Goal: Task Accomplishment & Management: Use online tool/utility

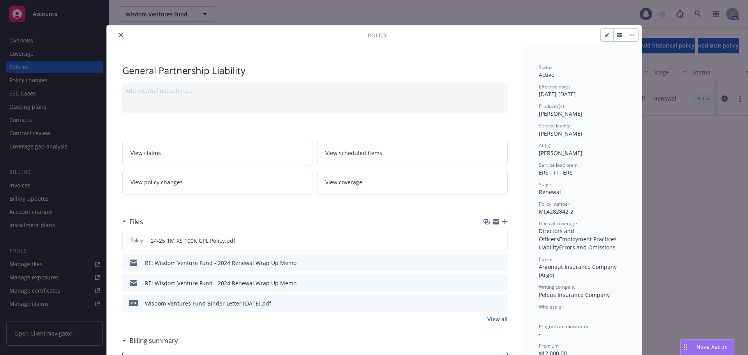
click at [118, 34] on icon "close" at bounding box center [120, 35] width 5 height 5
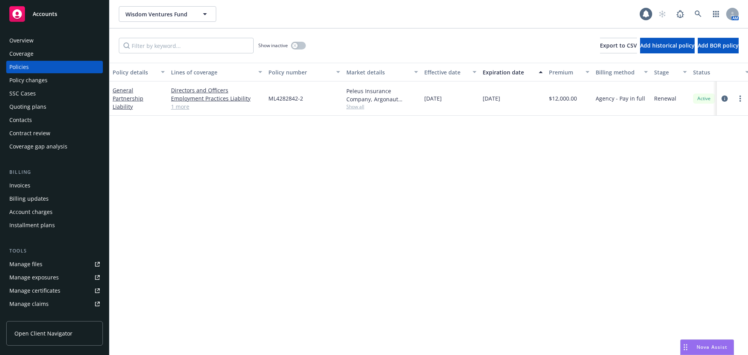
click at [41, 40] on div "Overview" at bounding box center [54, 40] width 90 height 12
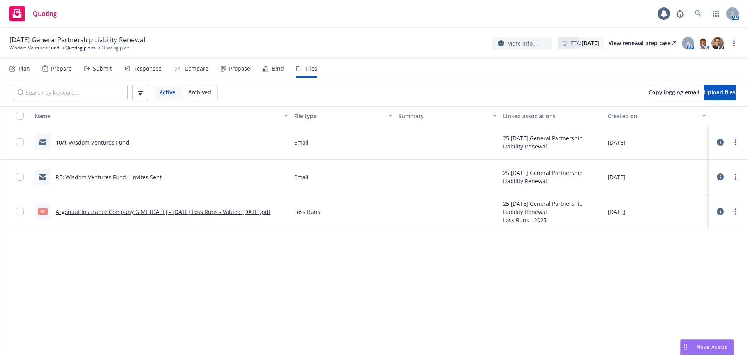
click at [11, 69] on icon at bounding box center [12, 68] width 6 height 6
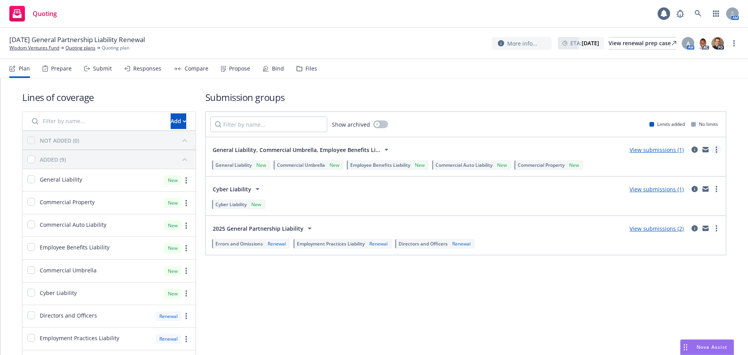
click at [712, 152] on link "more" at bounding box center [716, 149] width 9 height 9
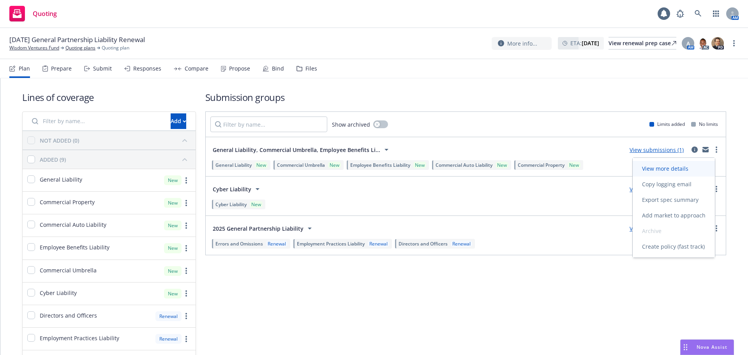
click at [689, 167] on span "View more details" at bounding box center [665, 168] width 65 height 7
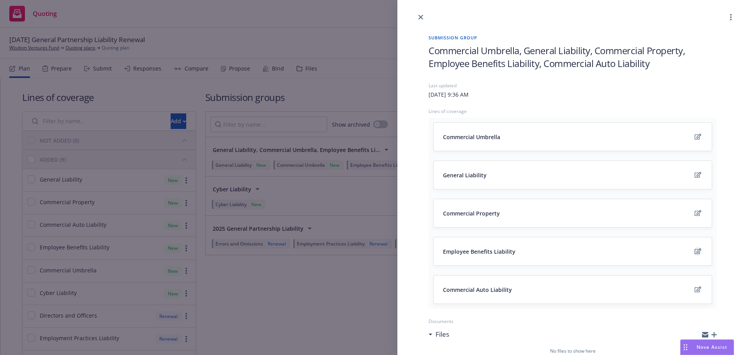
click at [695, 251] on icon "edit" at bounding box center [698, 251] width 7 height 6
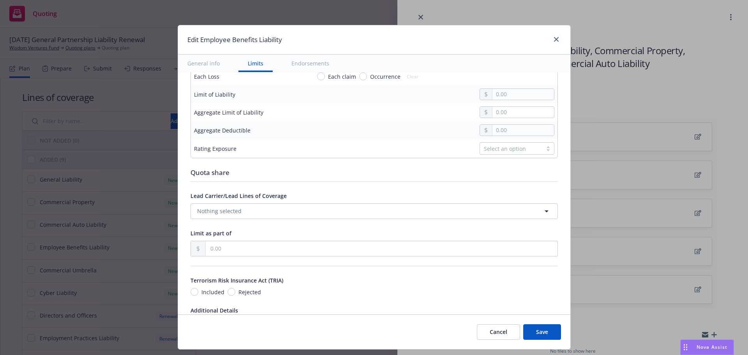
scroll to position [429, 0]
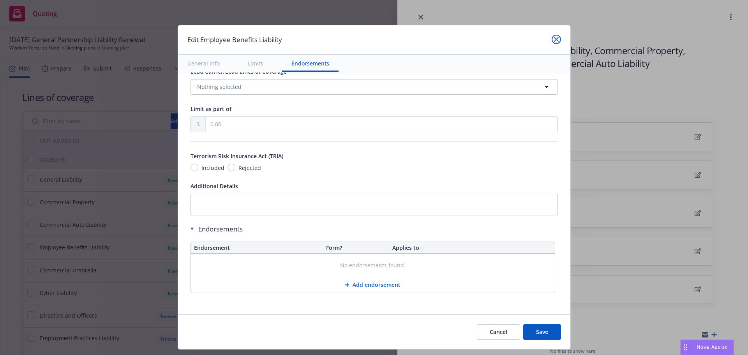
click at [554, 42] on link "close" at bounding box center [556, 39] width 9 height 9
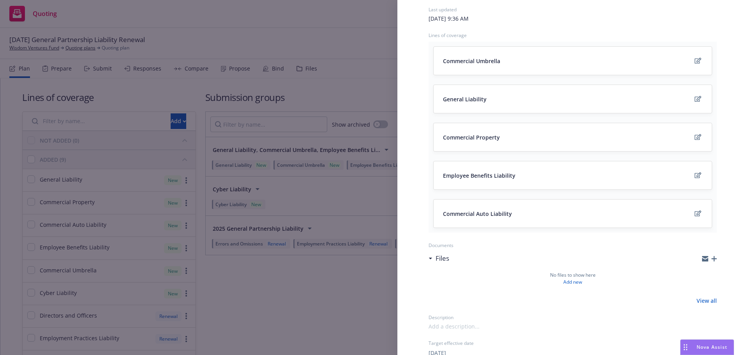
scroll to position [0, 0]
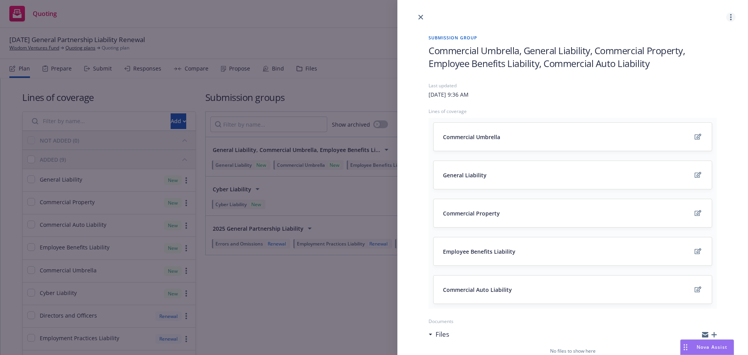
click at [730, 18] on circle "more" at bounding box center [731, 17] width 2 height 2
click at [695, 251] on icon "edit" at bounding box center [698, 251] width 7 height 6
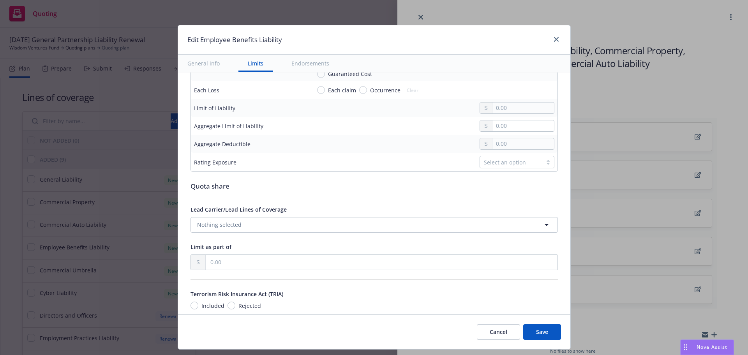
scroll to position [196, 0]
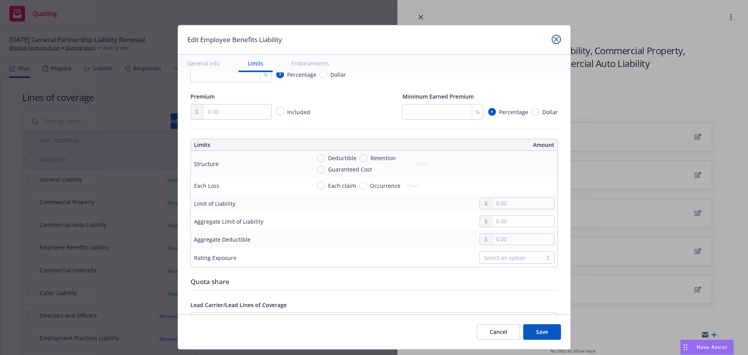
click at [554, 41] on icon "close" at bounding box center [556, 39] width 5 height 5
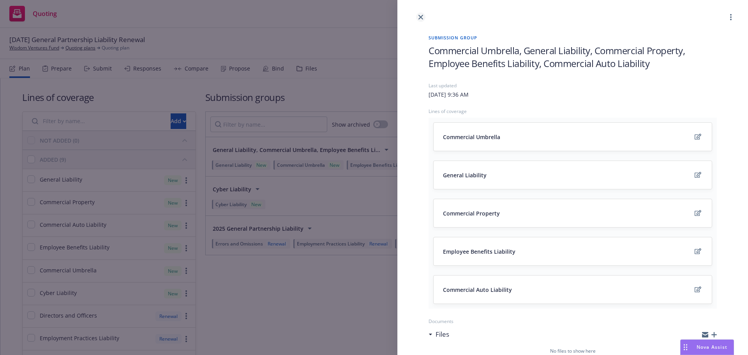
click at [422, 18] on icon "close" at bounding box center [420, 17] width 5 height 5
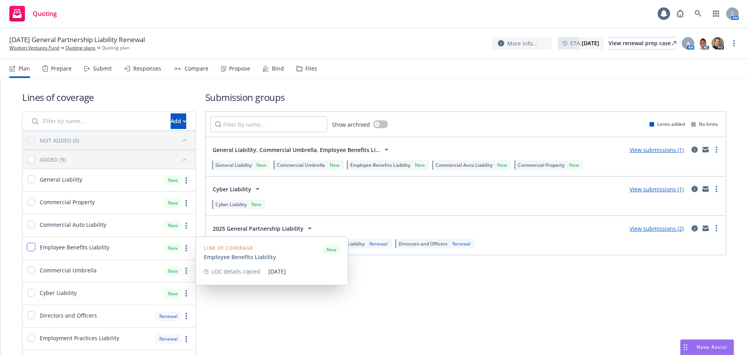
click at [28, 245] on input "checkbox" at bounding box center [31, 247] width 8 height 8
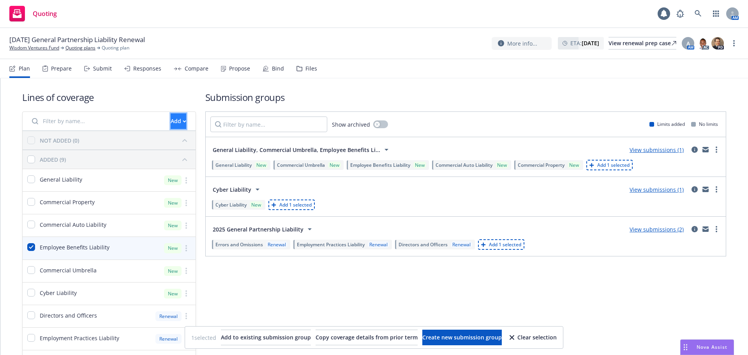
click at [171, 118] on div "Add" at bounding box center [179, 121] width 16 height 15
click at [155, 99] on h1 "Lines of coverage" at bounding box center [109, 97] width 174 height 13
click at [32, 248] on input "checkbox" at bounding box center [31, 247] width 8 height 8
checkbox input "false"
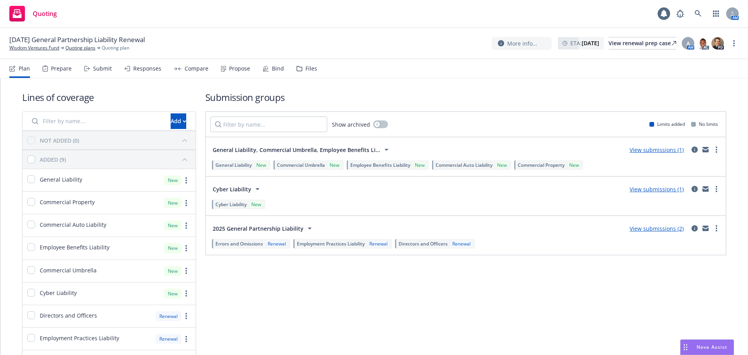
click at [423, 298] on div "Submission groups Show archived Limits added No limits General Liability, Comme…" at bounding box center [465, 232] width 521 height 282
click at [95, 68] on div "Submit" at bounding box center [102, 68] width 19 height 6
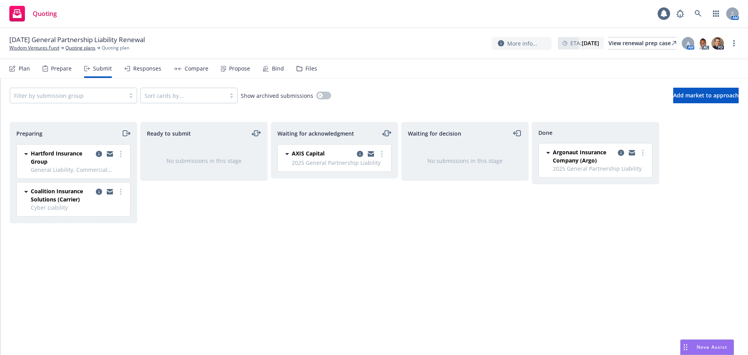
click at [129, 134] on icon "moveRight" at bounding box center [126, 133] width 9 height 9
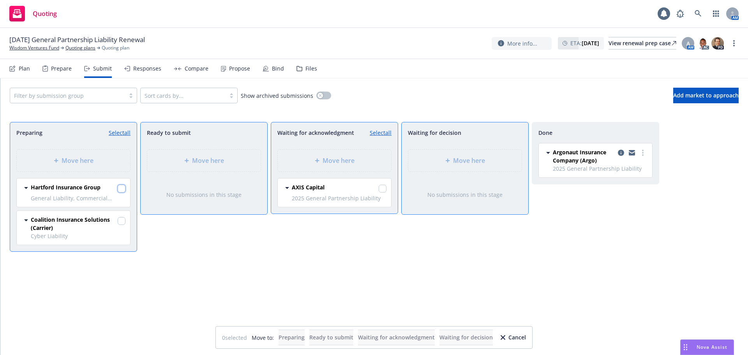
click at [120, 187] on input "checkbox" at bounding box center [122, 189] width 8 height 8
checkbox input "true"
click at [335, 161] on span "Move here" at bounding box center [339, 160] width 32 height 9
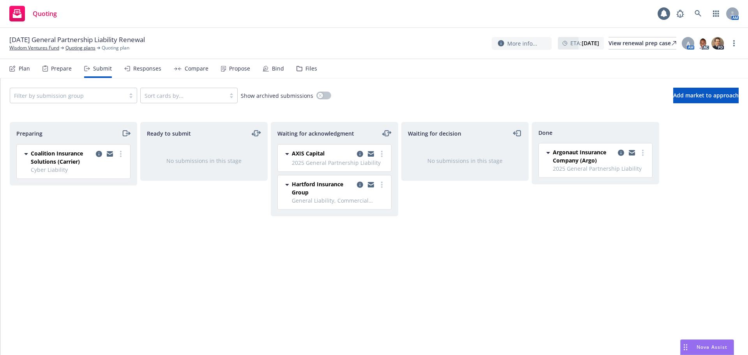
click at [127, 133] on icon "moveRight" at bounding box center [126, 133] width 9 height 9
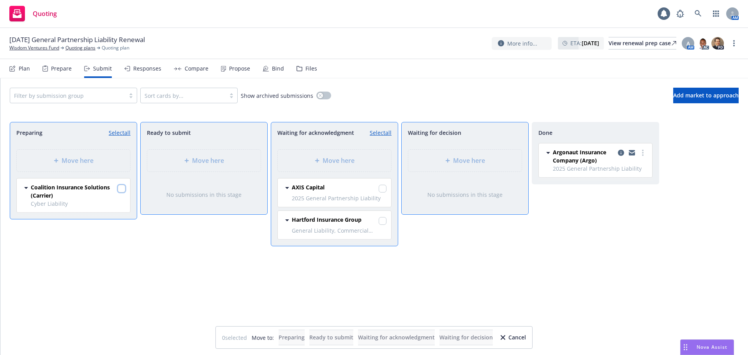
click at [121, 189] on input "checkbox" at bounding box center [122, 189] width 8 height 8
checkbox input "true"
click at [445, 153] on div "Move here" at bounding box center [464, 161] width 113 height 22
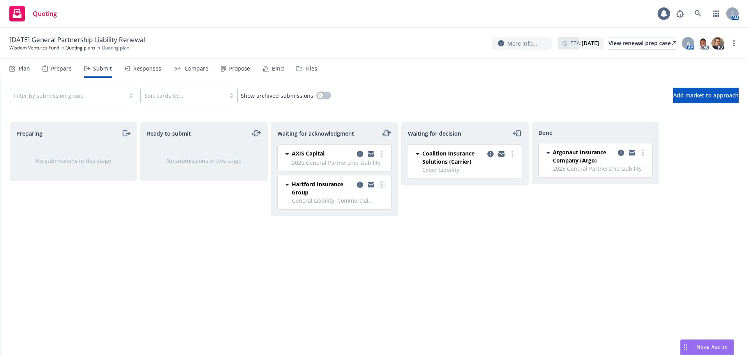
click at [381, 185] on link "more" at bounding box center [381, 184] width 9 height 9
click at [365, 247] on span "Add accepted decision" at bounding box center [347, 246] width 78 height 7
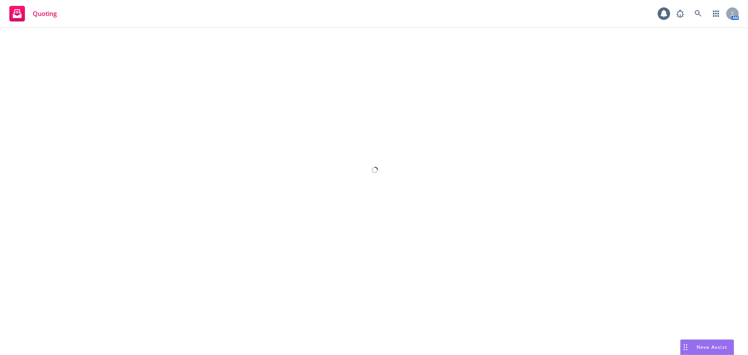
select select "12"
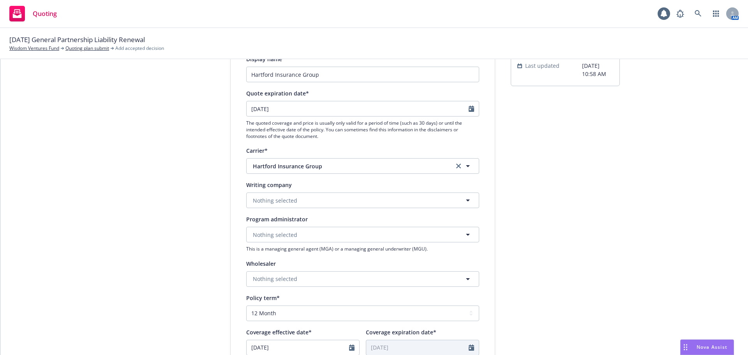
scroll to position [78, 0]
click at [289, 110] on input "09/27/2025" at bounding box center [358, 108] width 222 height 15
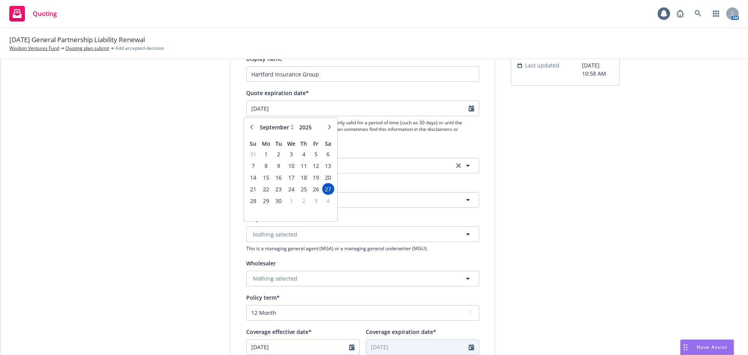
click at [332, 129] on button "button" at bounding box center [329, 126] width 9 height 9
select select "10"
click at [327, 202] on span "1" at bounding box center [328, 201] width 11 height 10
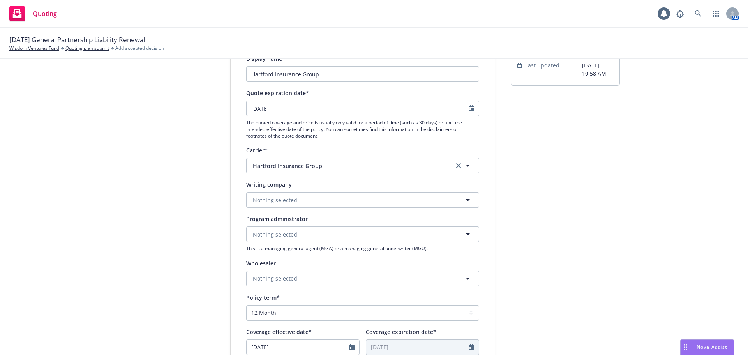
type input "11/01/2025"
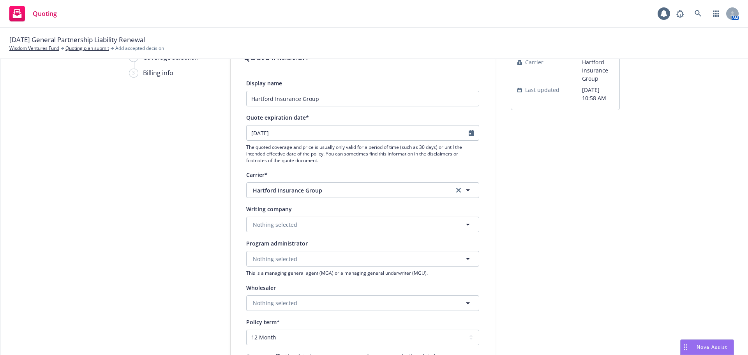
scroll to position [39, 0]
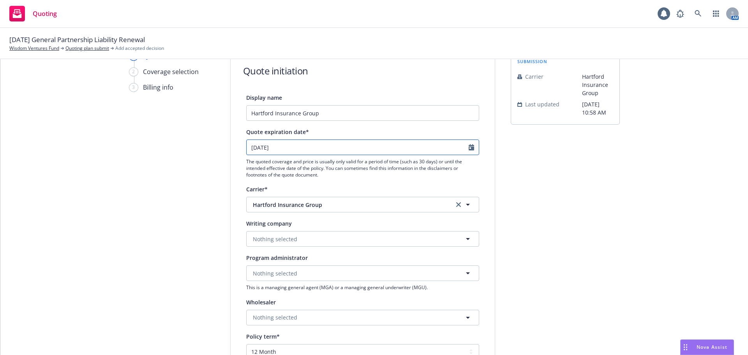
click at [303, 148] on input "11/01/2025" at bounding box center [358, 147] width 222 height 15
select select "11"
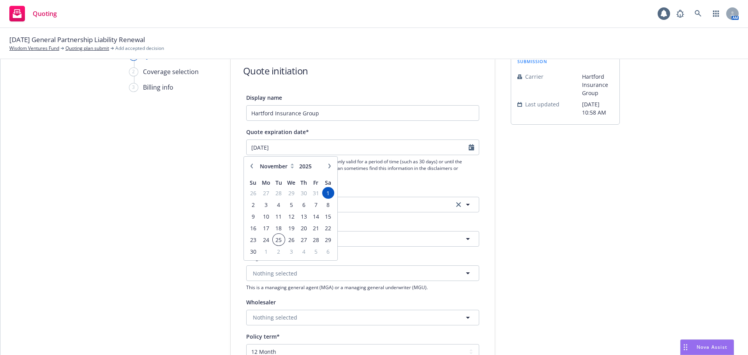
click at [279, 242] on span "25" at bounding box center [278, 240] width 11 height 10
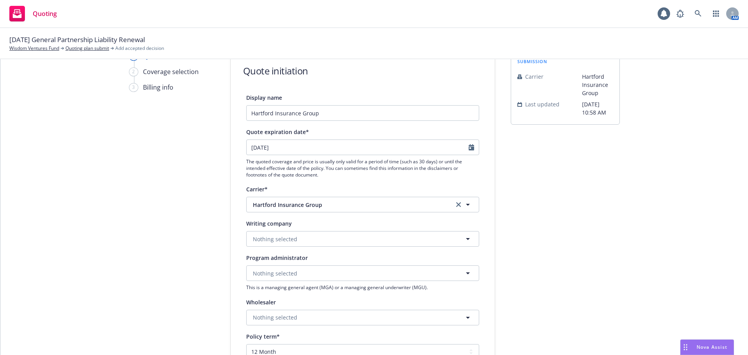
type input "11/25/2025"
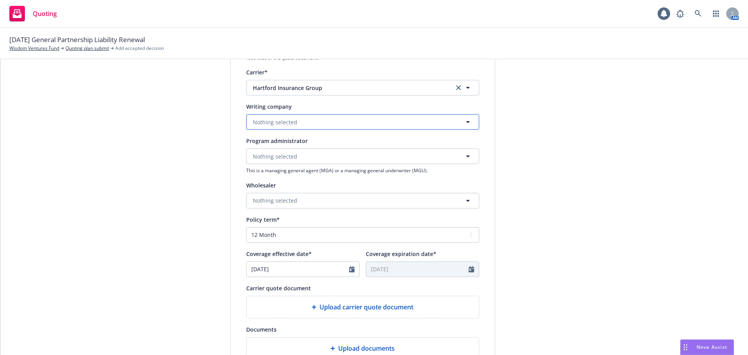
click at [262, 115] on button "Nothing selected" at bounding box center [362, 122] width 233 height 16
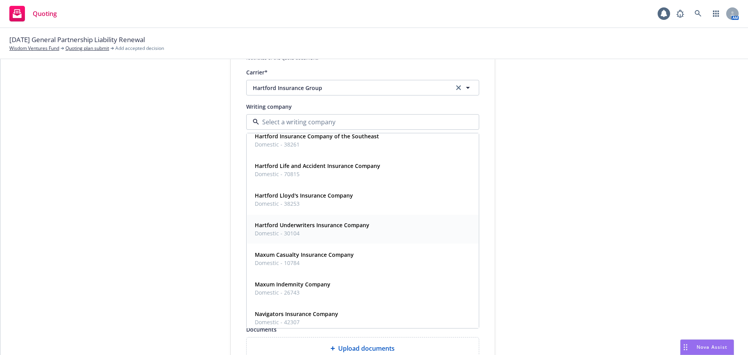
click at [289, 236] on span "Domestic - 30104" at bounding box center [312, 233] width 115 height 8
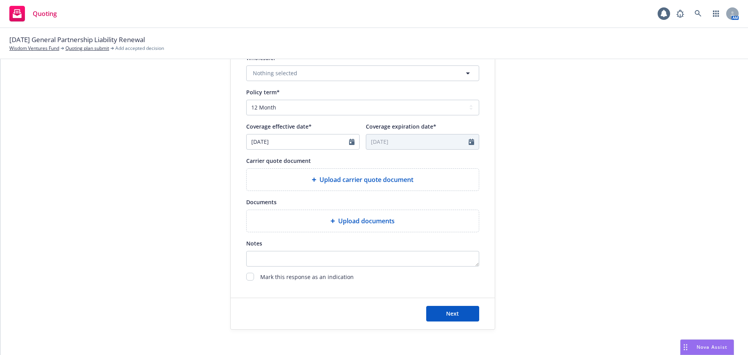
scroll to position [289, 0]
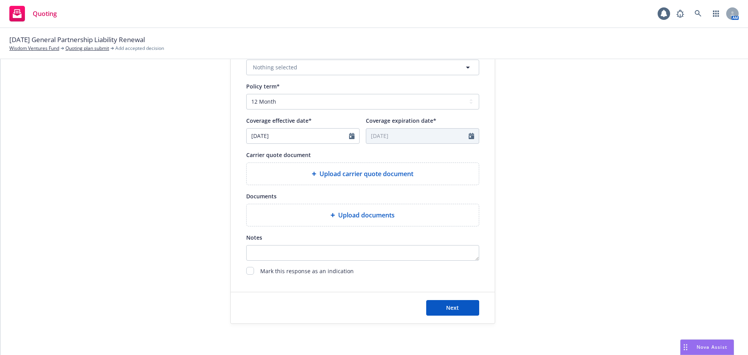
click at [322, 176] on span "Upload carrier quote document" at bounding box center [366, 173] width 94 height 9
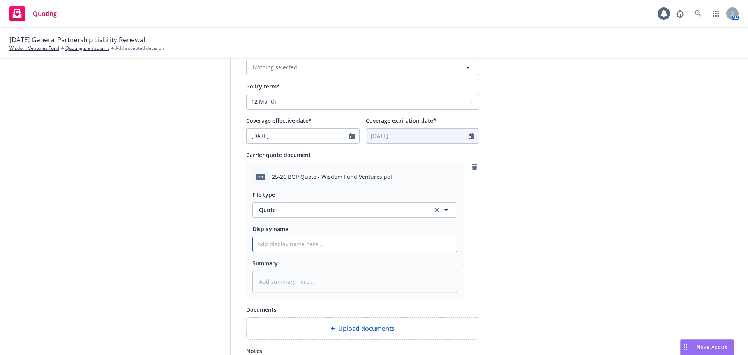
click at [261, 246] on input "Display name" at bounding box center [355, 244] width 204 height 15
type textarea "x"
type input "2"
type textarea "x"
type input "25"
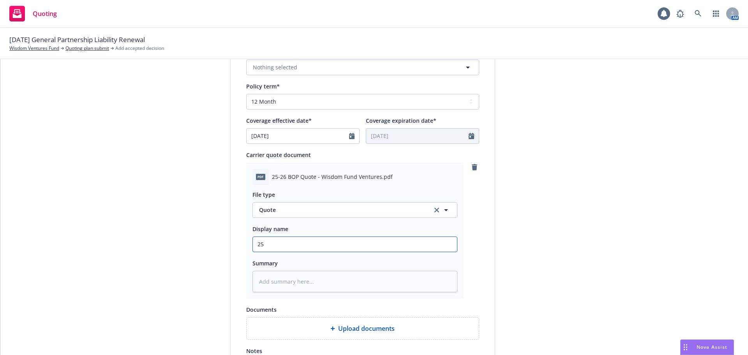
type textarea "x"
type input "25-"
type textarea "x"
type input "25-2"
type textarea "x"
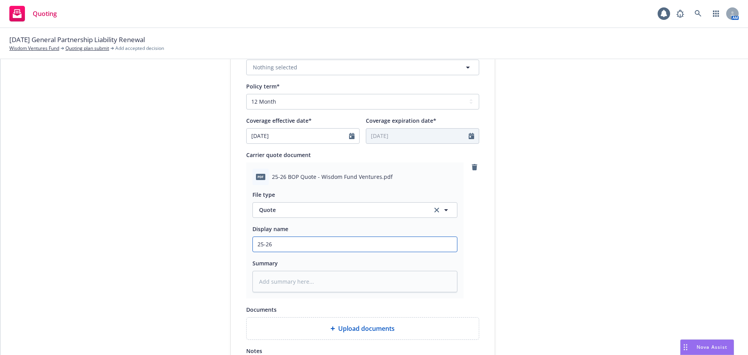
type input "25-26"
type textarea "x"
type input "25-26 BO"
type textarea "x"
type input "25-26 BOP"
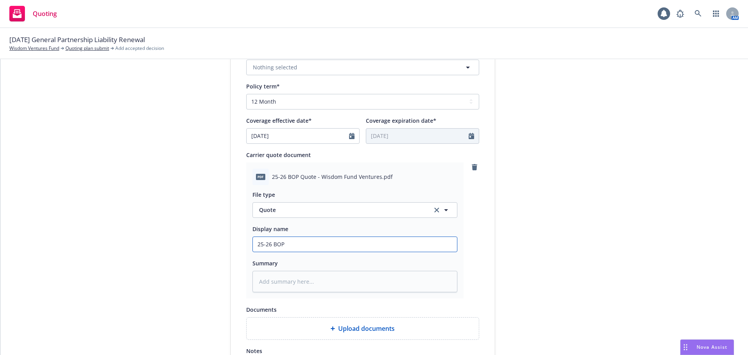
type textarea "x"
type input "25-26 BOP"
type textarea "x"
type input "25-26 BOP Q"
type textarea "x"
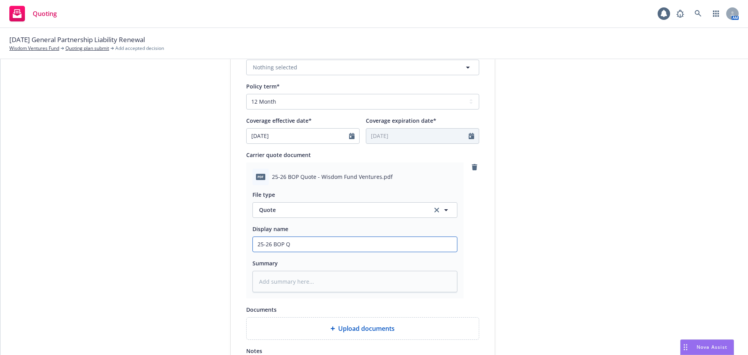
type input "25-26 BOP Qu"
type textarea "x"
type input "25-26 BOP Quo"
type textarea "x"
type input "25-26 BOP Quot"
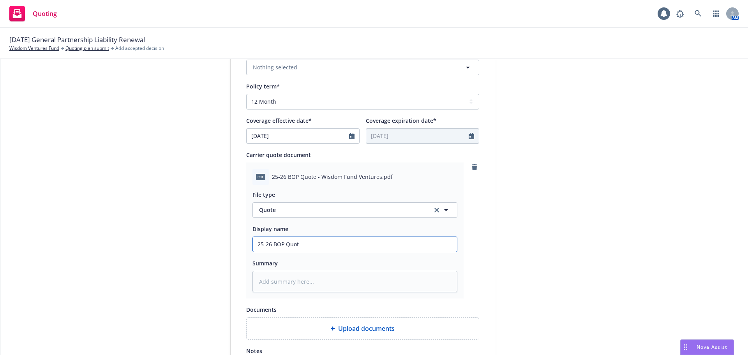
type textarea "x"
type input "25-26 BOP Quote"
type textarea "x"
type input "25-26 BOP Quote"
type textarea "x"
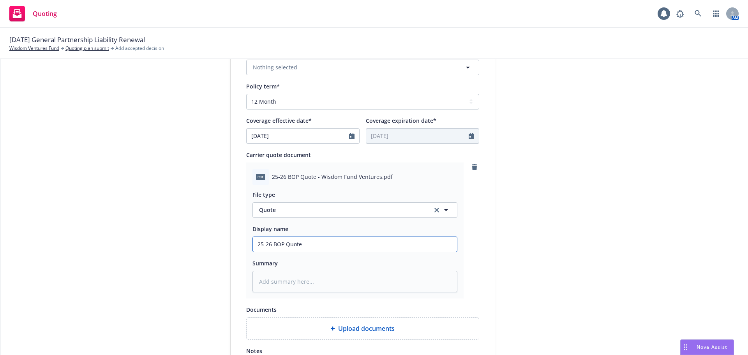
type input "25-26 BOP Quote @"
type textarea "x"
type input "25-26 BOP Quote @"
type textarea "x"
type input "25-26 BOP Quote @ $"
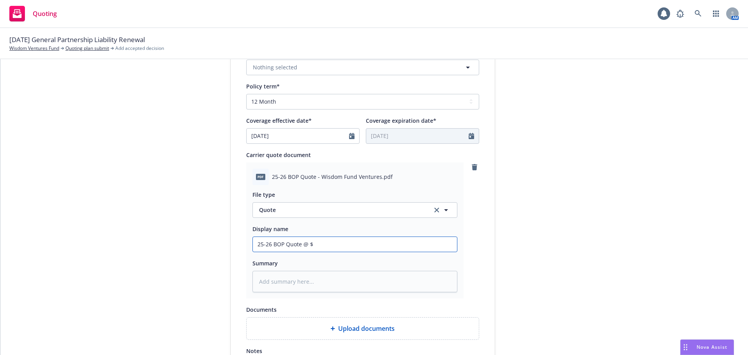
type textarea "x"
type input "25-26 BOP Quote @ $4"
type textarea "x"
type input "25-26 BOP Quote @ $46"
type textarea "x"
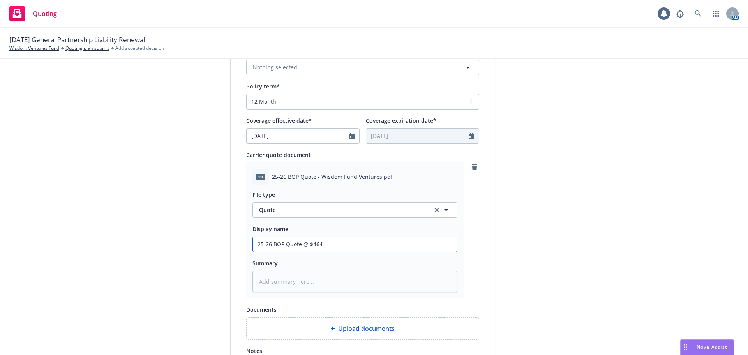
type input "25-26 BOP Quote @ $464"
type textarea "x"
type input "25-26 BOP Quote @ $464 -"
type textarea "x"
type input "25-26 BOP Quote @ $464 -"
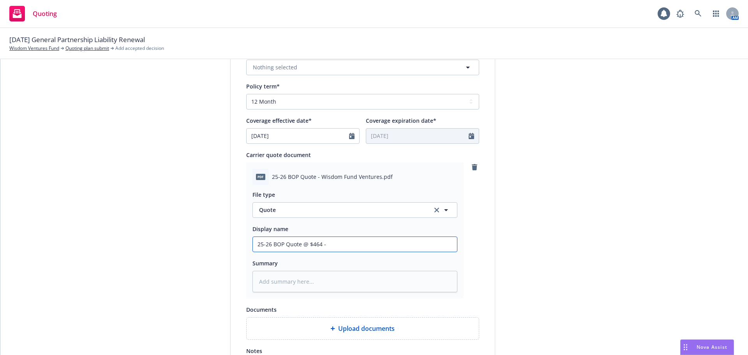
type textarea "x"
type input "25-26 BOP Quote @ $464 - H"
type textarea "x"
type input "25-26 BOP Quote @ $464 - Ha"
type textarea "x"
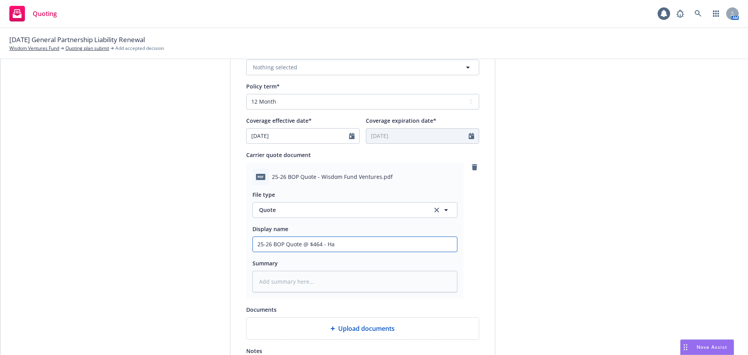
type input "25-26 BOP Quote @ $464 - Har"
type textarea "x"
type input "25-26 BOP Quote @ $464 - Hart"
type textarea "x"
type input "25-26 BOP Quote @ $464 - Hartf"
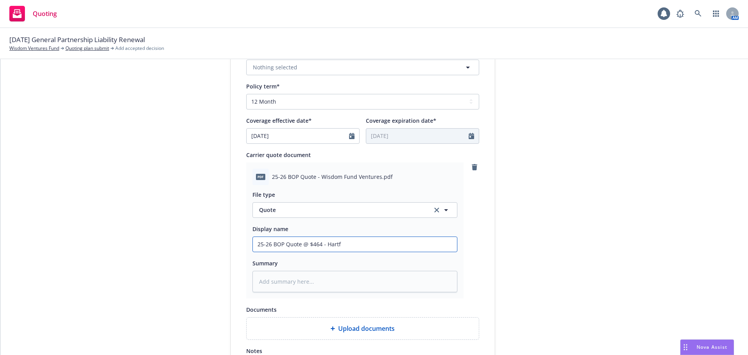
type textarea "x"
type input "25-26 BOP Quote @ $464 - Hartfo"
type textarea "x"
type input "25-26 BOP Quote @ $464 - Hartfor"
type textarea "x"
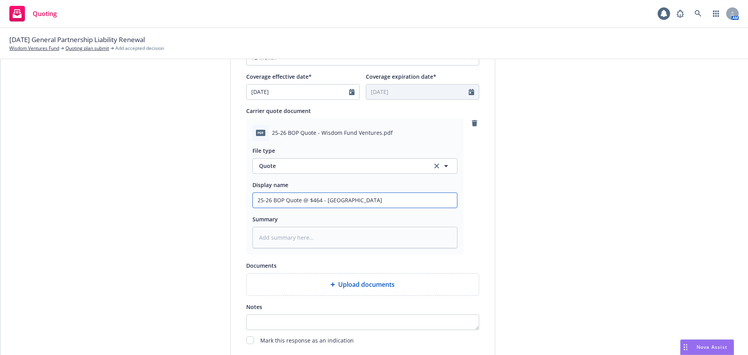
scroll to position [402, 0]
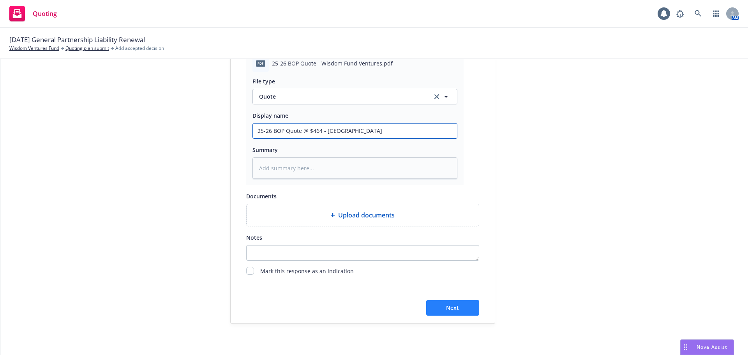
type input "25-26 BOP Quote @ $464 - Hartford"
click at [451, 307] on span "Next" at bounding box center [452, 307] width 13 height 7
type textarea "x"
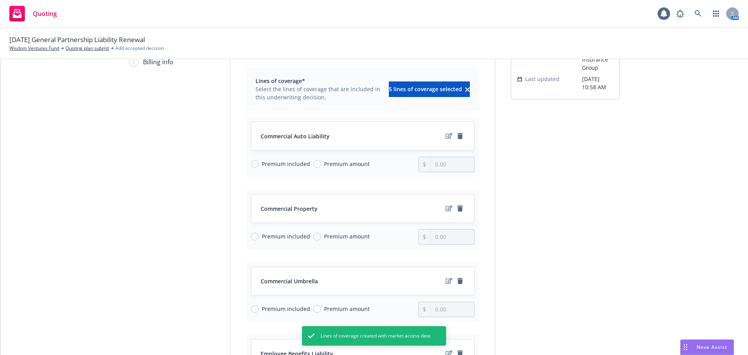
scroll to position [78, 0]
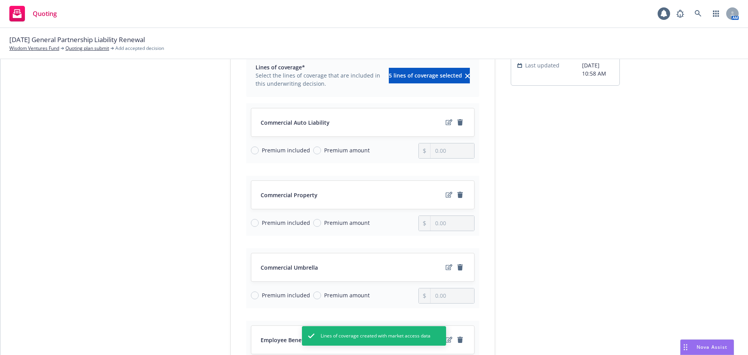
click at [262, 152] on span "Premium included" at bounding box center [286, 150] width 48 height 8
click at [259, 152] on input "Premium included" at bounding box center [255, 150] width 8 height 8
radio input "true"
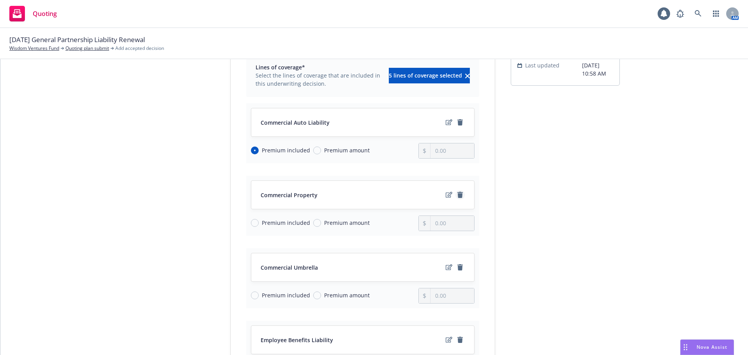
click at [457, 195] on icon "remove" at bounding box center [459, 195] width 5 height 6
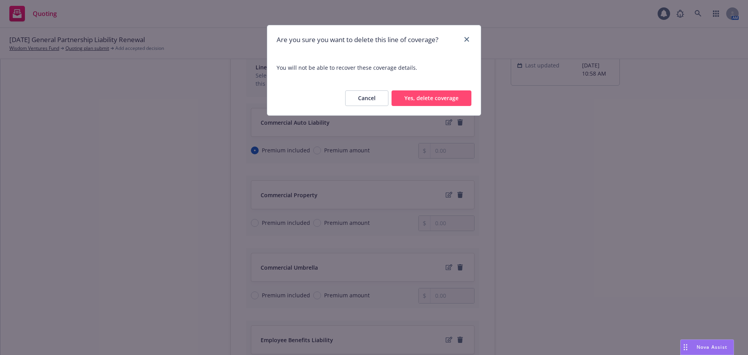
click at [444, 99] on button "Yes, delete coverage" at bounding box center [432, 98] width 80 height 16
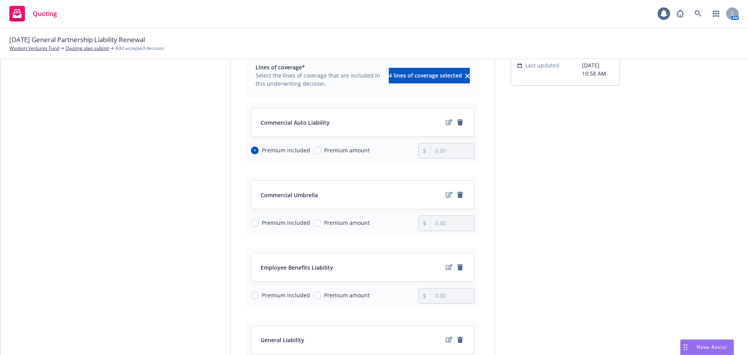
click at [457, 192] on icon "remove" at bounding box center [459, 195] width 5 height 6
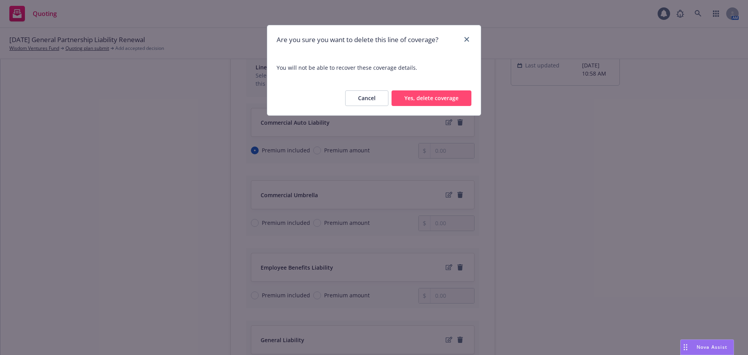
click at [439, 99] on button "Yes, delete coverage" at bounding box center [432, 98] width 80 height 16
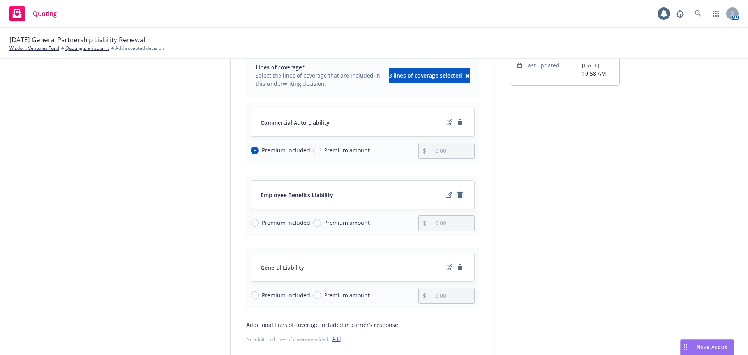
click at [459, 195] on icon "remove" at bounding box center [459, 195] width 5 height 6
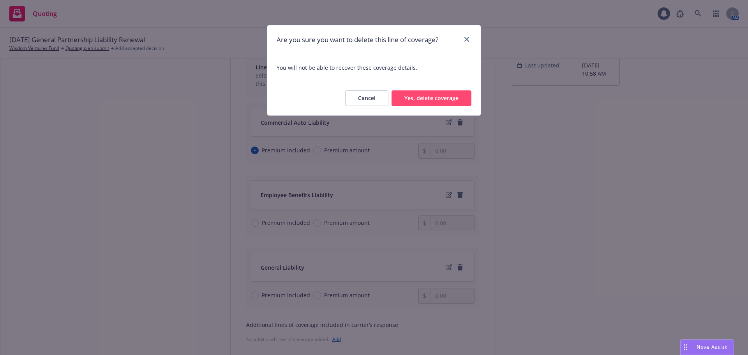
click at [461, 103] on button "Yes, delete coverage" at bounding box center [432, 98] width 80 height 16
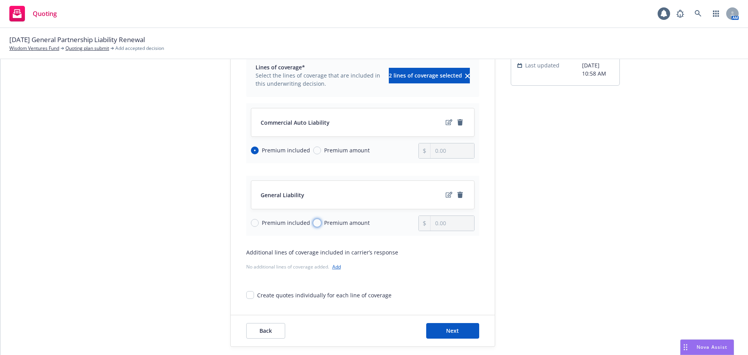
click at [313, 223] on input "Premium amount" at bounding box center [317, 223] width 8 height 8
radio input "true"
drag, startPoint x: 455, startPoint y: 224, endPoint x: 416, endPoint y: 222, distance: 39.0
click at [418, 222] on div "0.00" at bounding box center [446, 223] width 56 height 16
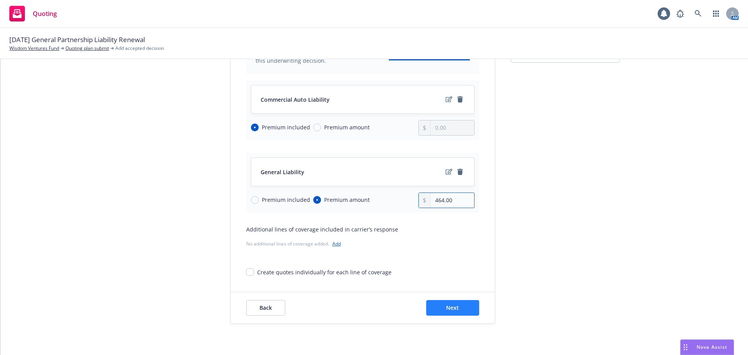
type input "464.00"
click at [448, 309] on span "Next" at bounding box center [452, 307] width 13 height 7
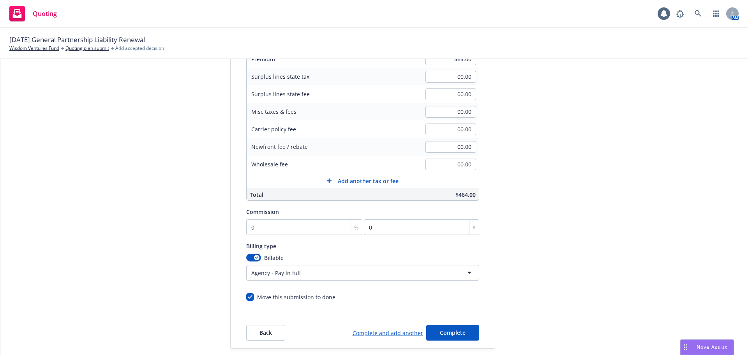
scroll to position [156, 0]
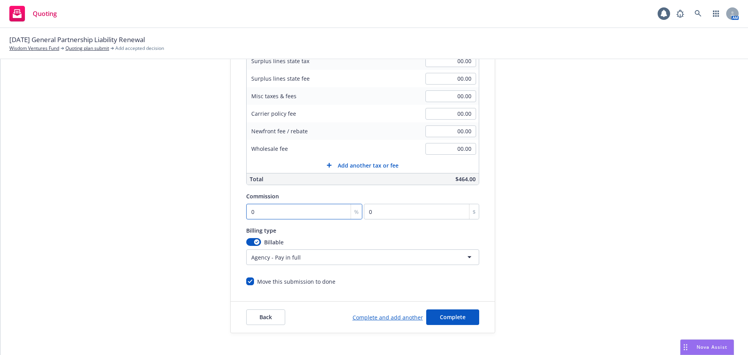
click at [277, 214] on input "0" at bounding box center [304, 212] width 116 height 16
type input "1"
type input "4.64"
type input "15"
type input "69.6"
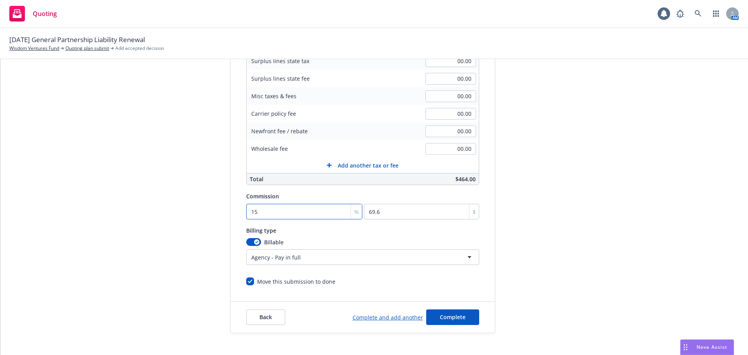
type input "15"
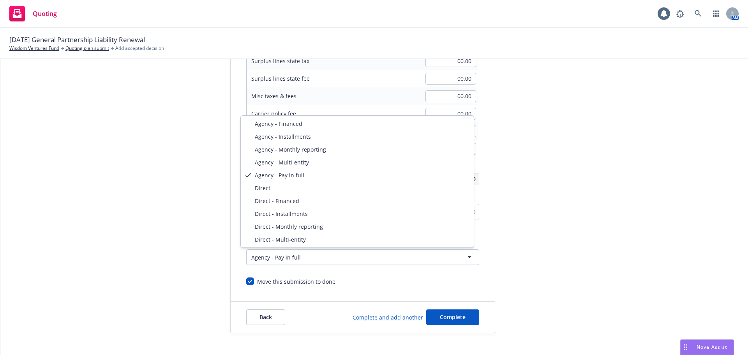
click at [269, 259] on html "Quoting 1 AM 10/01/25 General Partnership Liability Renewal Wisdom Ventures Fun…" at bounding box center [374, 177] width 748 height 355
select select "DIRECT"
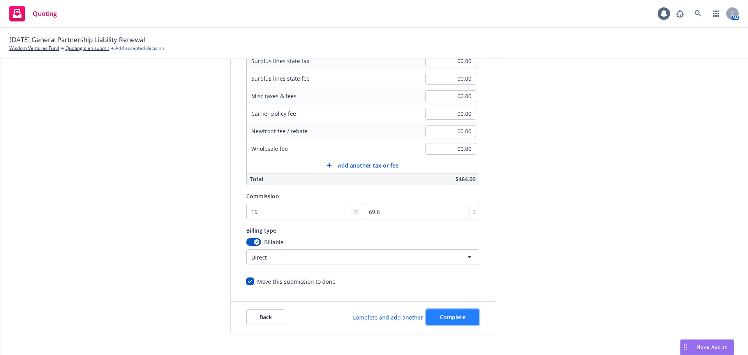
click at [452, 312] on button "Complete" at bounding box center [452, 317] width 53 height 16
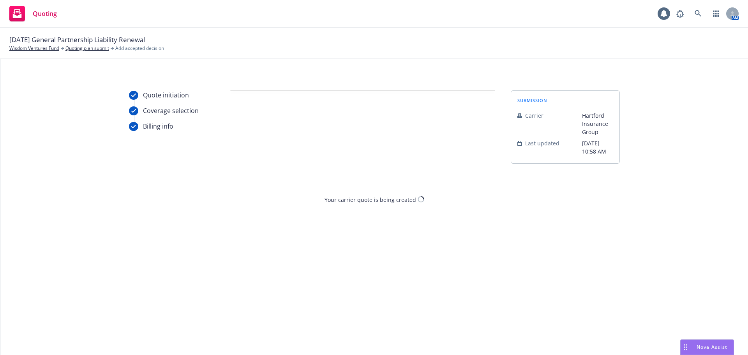
scroll to position [0, 0]
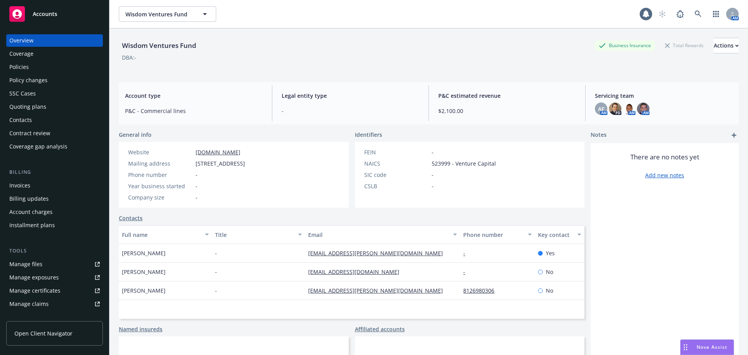
drag, startPoint x: 74, startPoint y: 16, endPoint x: 98, endPoint y: 4, distance: 27.0
click at [74, 16] on div "Accounts" at bounding box center [54, 14] width 90 height 16
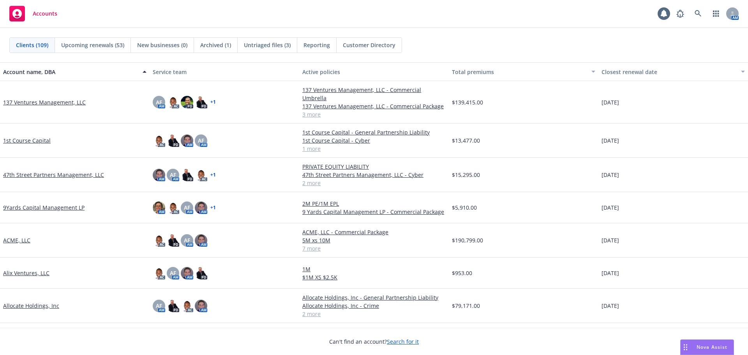
click at [309, 49] on span "Reporting" at bounding box center [316, 45] width 26 height 8
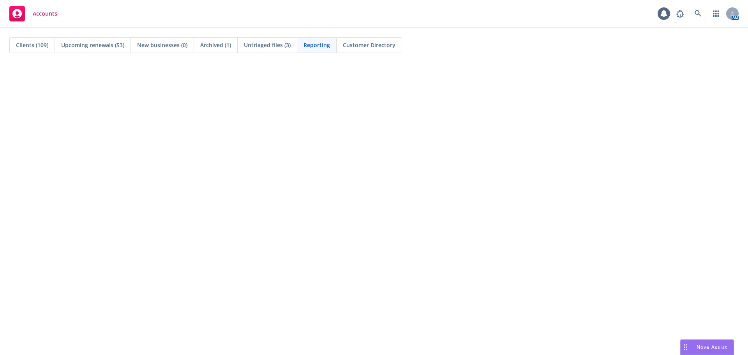
click at [430, 52] on div "Clients (109) Upcoming renewals (53) New businesses (0) Archived (1) Untriaged …" at bounding box center [373, 45] width 729 height 16
click at [662, 14] on icon at bounding box center [664, 13] width 6 height 7
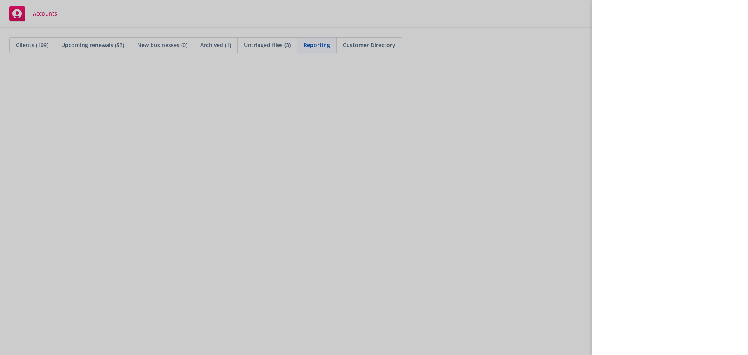
click at [530, 288] on div at bounding box center [374, 177] width 748 height 355
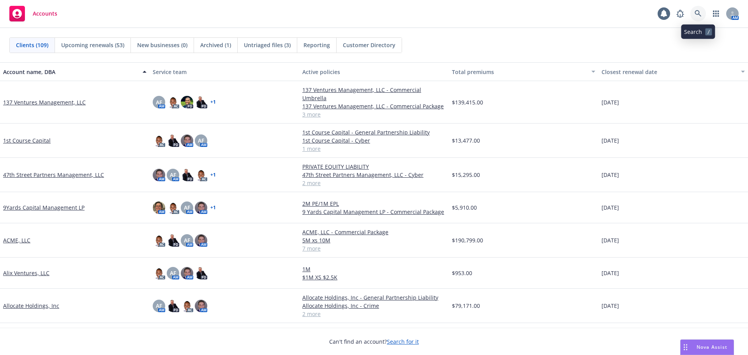
click at [697, 16] on icon at bounding box center [698, 13] width 7 height 7
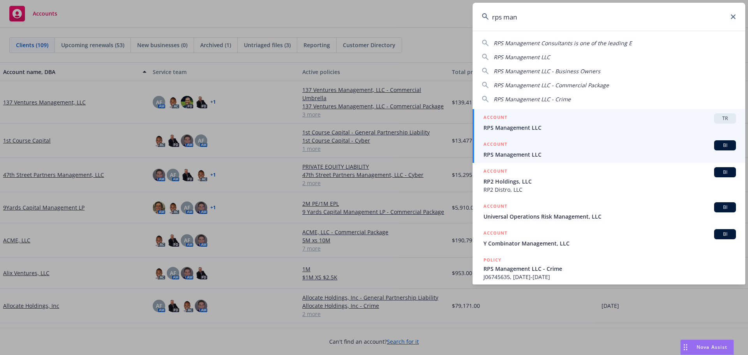
type input "rps man"
click at [524, 149] on div "ACCOUNT BI" at bounding box center [609, 145] width 252 height 10
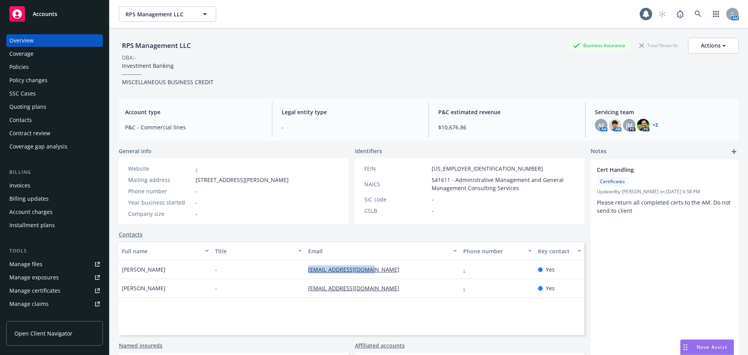
drag, startPoint x: 301, startPoint y: 268, endPoint x: 369, endPoint y: 273, distance: 68.3
click at [369, 273] on div "Sudha Venkataramanan - sudha@rpsventures.com - Yes" at bounding box center [352, 269] width 466 height 19
copy div "sudha@rpsventures.com"
click at [43, 108] on div "Quoting plans" at bounding box center [27, 107] width 37 height 12
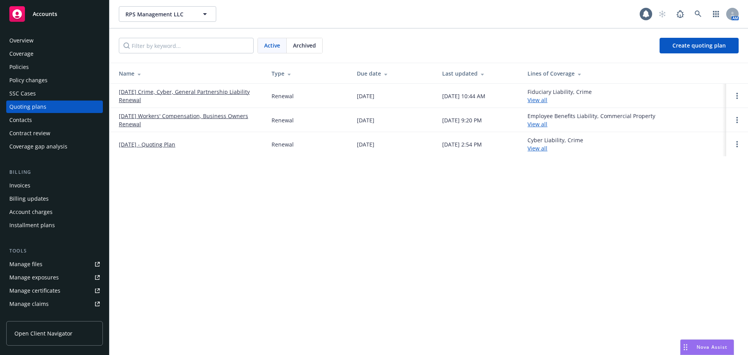
click at [150, 93] on link "[DATE] Crime, Cyber, General Partnership Liability Renewal" at bounding box center [189, 96] width 140 height 16
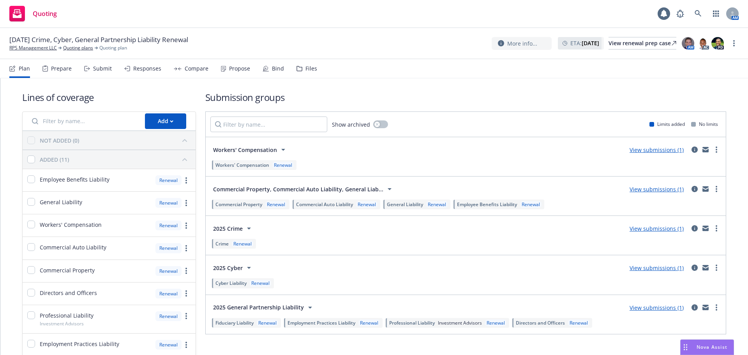
click at [306, 72] on div "Files" at bounding box center [311, 68] width 12 height 6
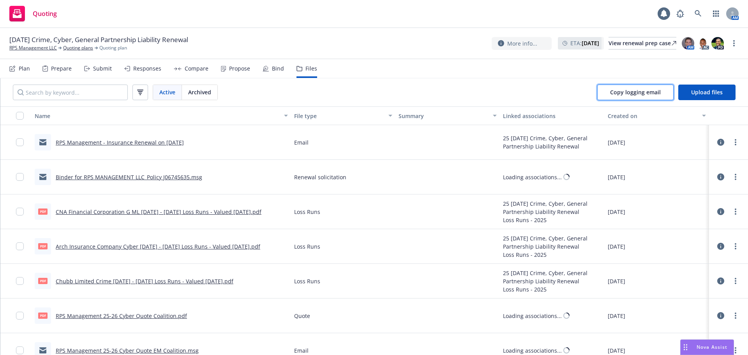
click at [629, 91] on span "Copy logging email" at bounding box center [635, 91] width 51 height 7
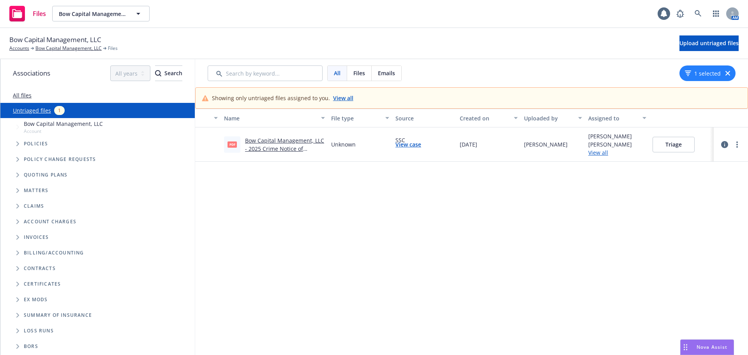
click at [293, 147] on link "Bow Capital Management, LLC - 2025 Crime Notice of Cancellation eff [DATE].pdf" at bounding box center [284, 149] width 79 height 24
click at [683, 145] on button "Triage" at bounding box center [674, 145] width 42 height 16
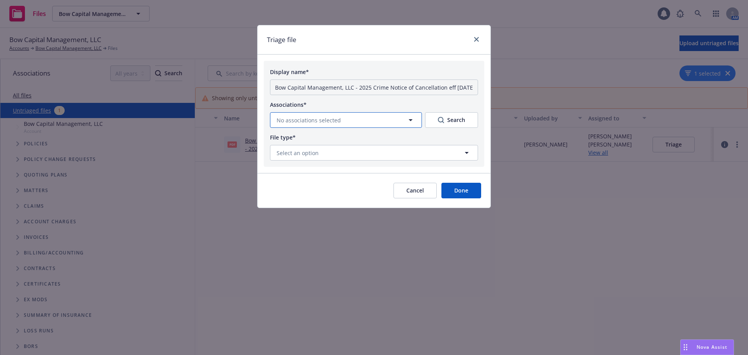
click at [351, 119] on button "No associations selected" at bounding box center [346, 120] width 152 height 16
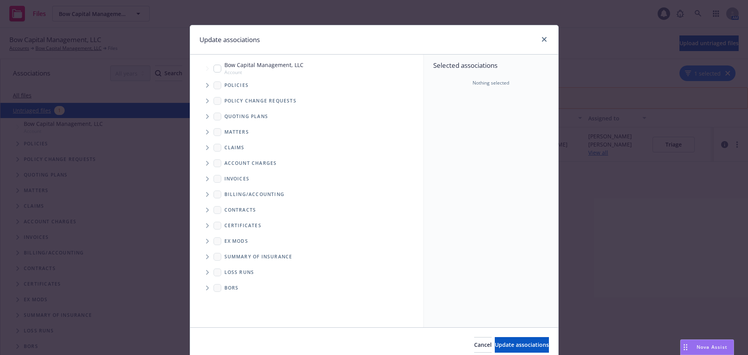
click at [206, 85] on icon "Tree Example" at bounding box center [207, 85] width 3 height 5
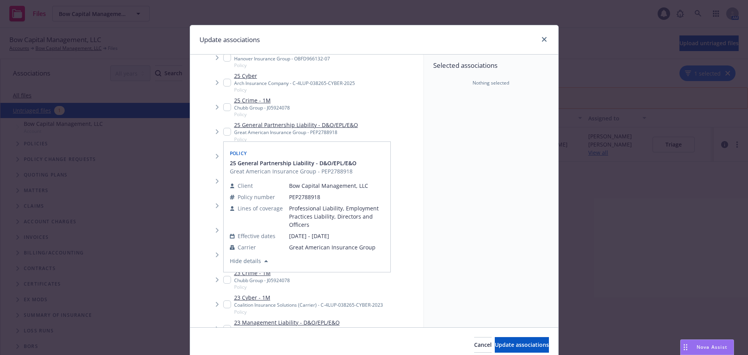
scroll to position [78, 0]
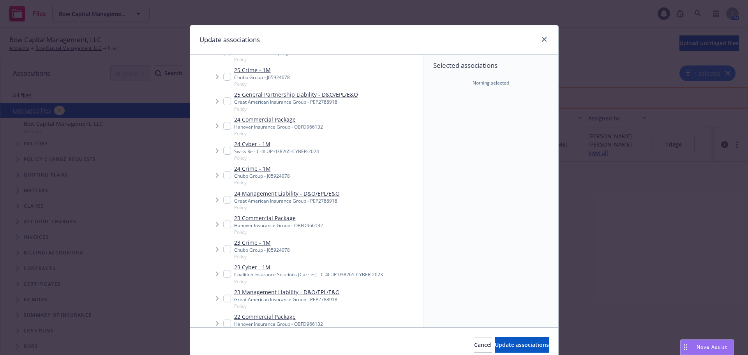
click at [216, 76] on icon "Tree Example" at bounding box center [217, 76] width 3 height 5
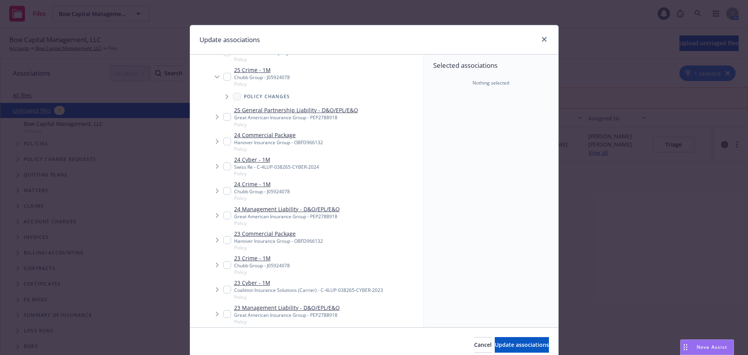
click at [228, 77] on input "Tree Example" at bounding box center [227, 77] width 8 height 8
checkbox input "true"
click at [502, 346] on span "Update associations" at bounding box center [522, 344] width 54 height 7
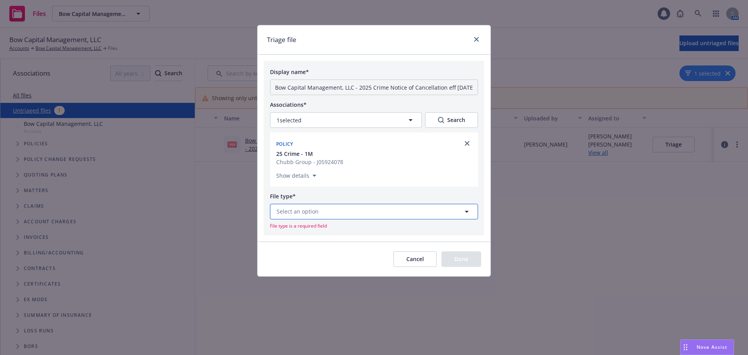
click at [322, 212] on button "Select an option" at bounding box center [374, 212] width 208 height 16
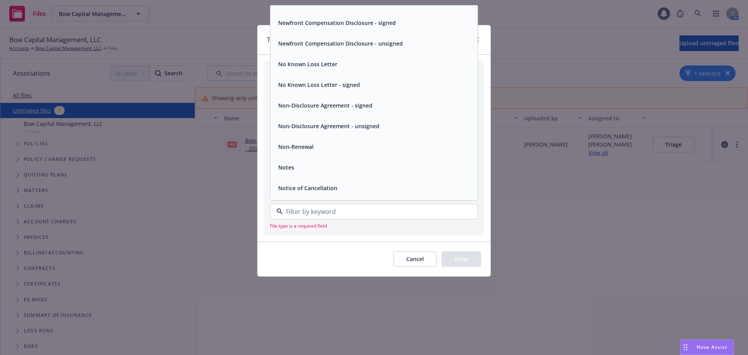
scroll to position [2221, 0]
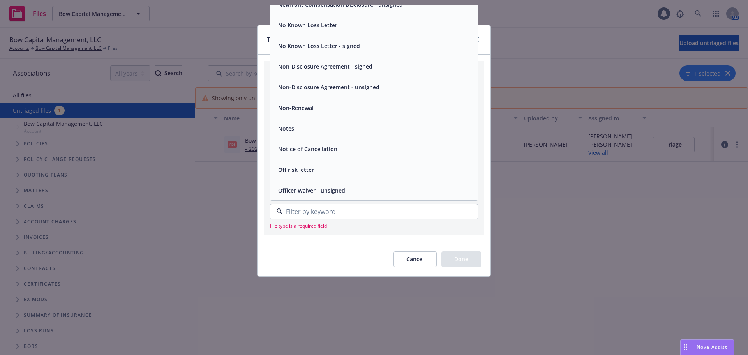
click at [329, 148] on span "Notice of Cancellation" at bounding box center [307, 149] width 59 height 8
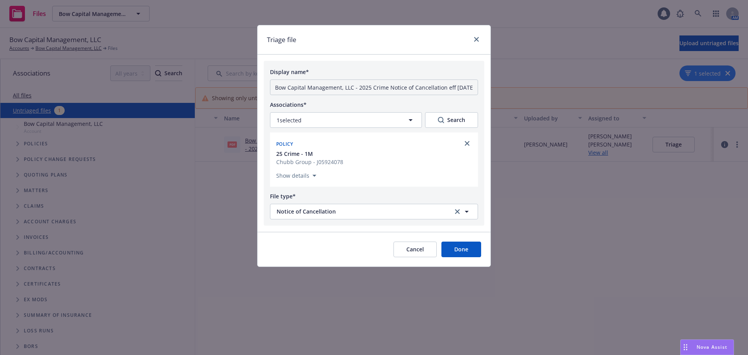
click at [465, 256] on button "Done" at bounding box center [461, 250] width 40 height 16
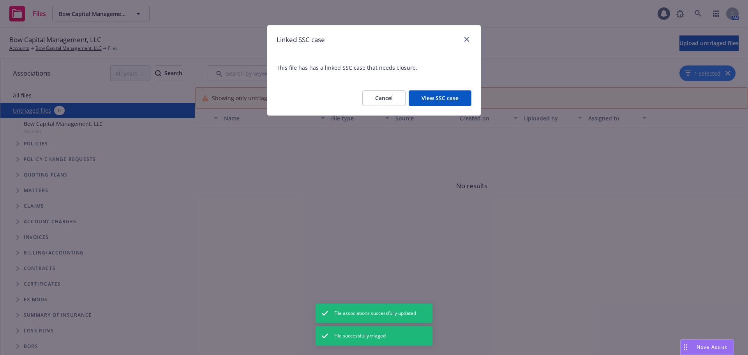
click at [435, 98] on button "View SSC case" at bounding box center [440, 98] width 63 height 16
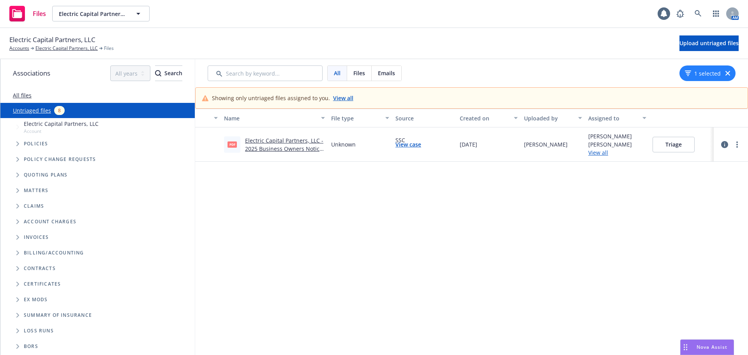
click at [269, 147] on link "Electric Capital Partners, LLC - 2025 Business Owners Notice of Cancellation ef…" at bounding box center [284, 149] width 78 height 24
click at [670, 148] on button "Triage" at bounding box center [674, 145] width 42 height 16
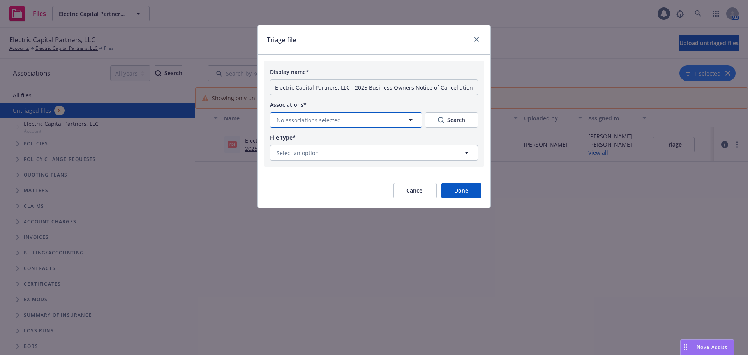
click at [300, 120] on span "No associations selected" at bounding box center [309, 120] width 64 height 8
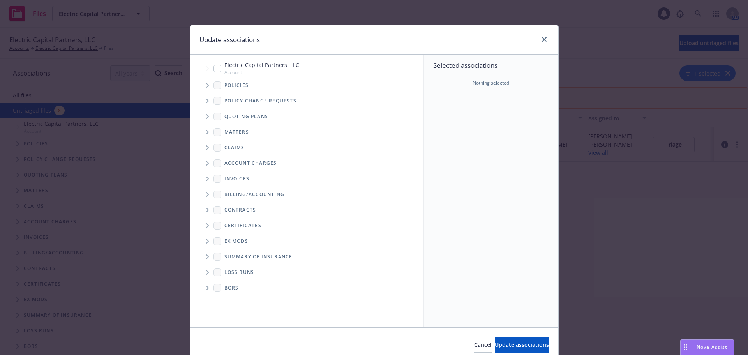
click at [206, 86] on icon "Tree Example" at bounding box center [207, 85] width 3 height 5
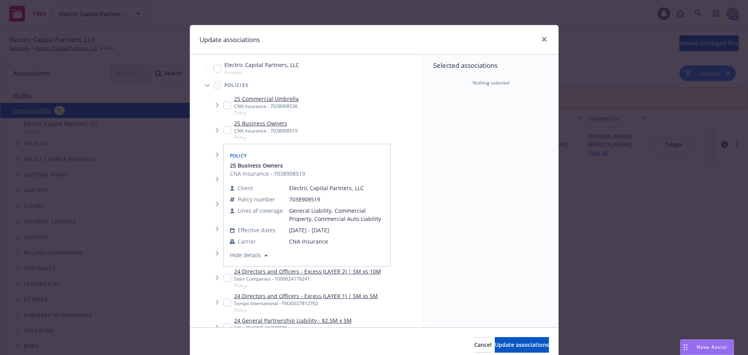
click at [223, 129] on input "Tree Example" at bounding box center [227, 130] width 8 height 8
checkbox input "true"
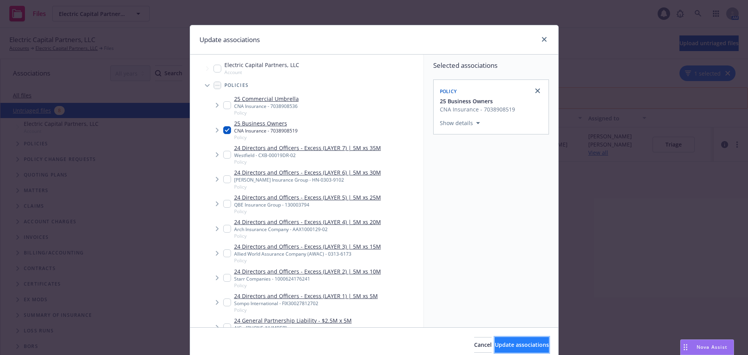
click at [512, 344] on span "Update associations" at bounding box center [522, 344] width 54 height 7
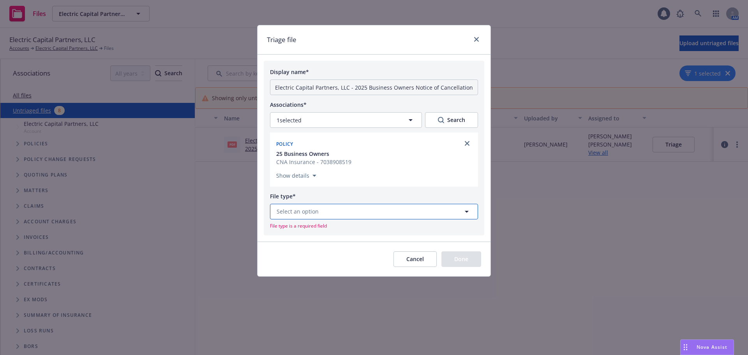
click at [317, 215] on span "Select an option" at bounding box center [298, 211] width 42 height 8
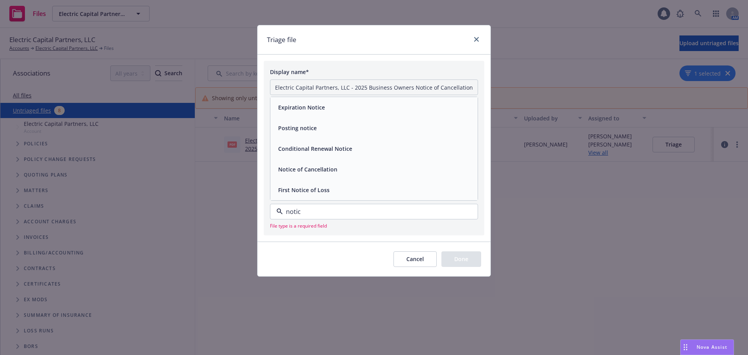
type input "notice"
click at [309, 169] on span "Notice of Cancellation" at bounding box center [307, 169] width 59 height 8
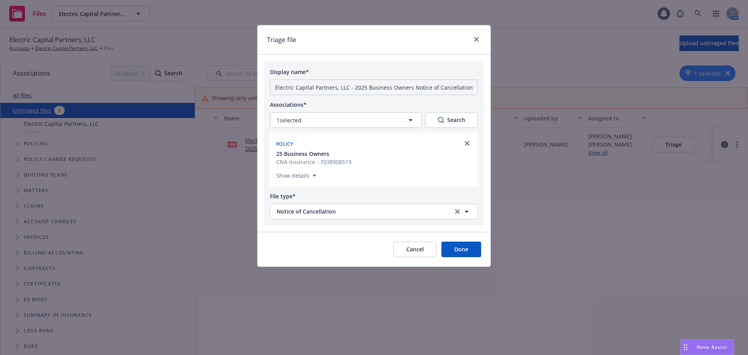
click at [457, 245] on button "Done" at bounding box center [461, 250] width 40 height 16
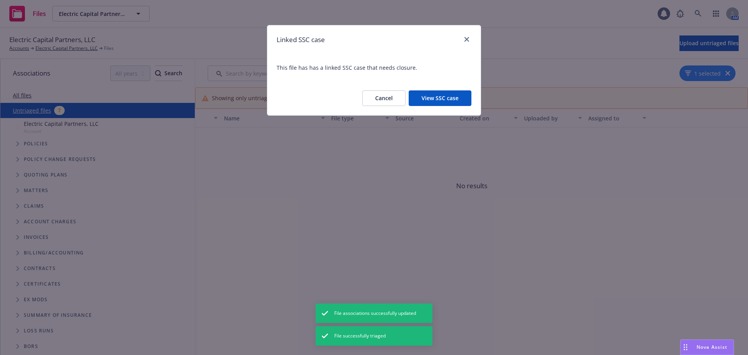
click at [448, 92] on button "View SSC case" at bounding box center [440, 98] width 63 height 16
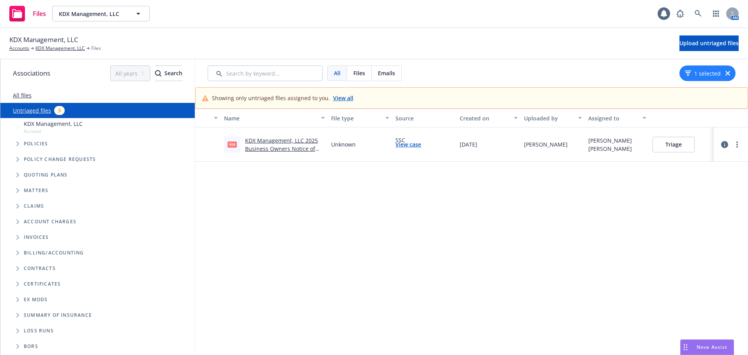
click at [279, 140] on link "KDX Management, LLC 2025 Business Owners Notice of Cancellation Eff [DATE].pdf" at bounding box center [281, 149] width 73 height 24
click at [680, 142] on button "Triage" at bounding box center [674, 145] width 42 height 16
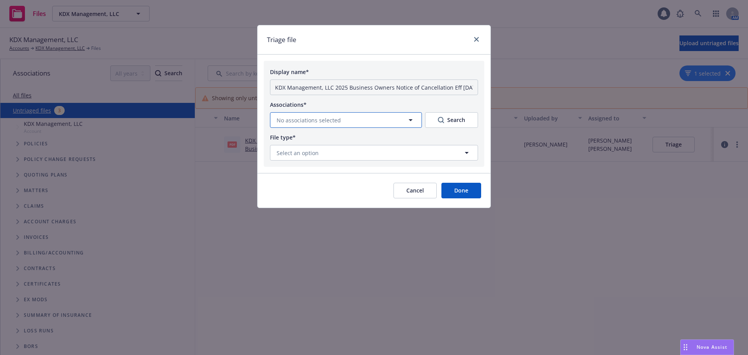
click at [318, 119] on span "No associations selected" at bounding box center [309, 120] width 64 height 8
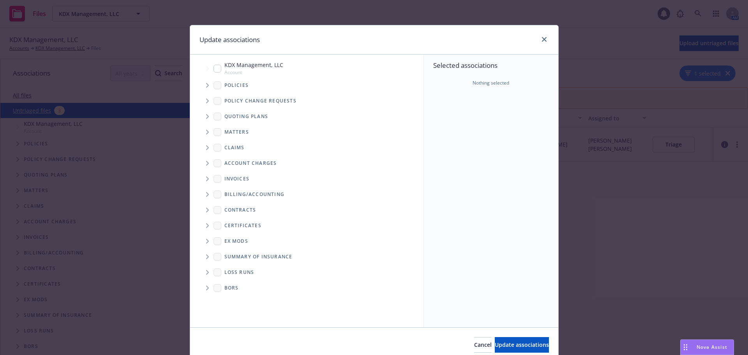
click at [206, 86] on icon "Tree Example" at bounding box center [207, 85] width 3 height 5
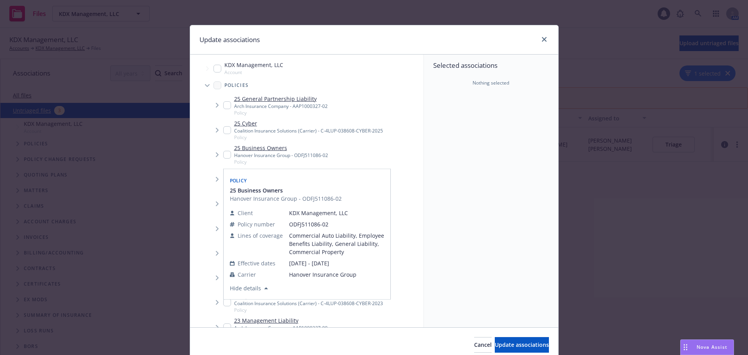
click at [224, 157] on input "Tree Example" at bounding box center [227, 155] width 8 height 8
checkbox input "true"
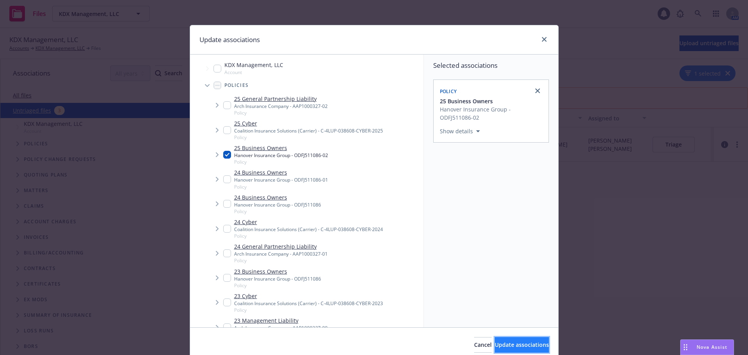
click at [522, 345] on span "Update associations" at bounding box center [522, 344] width 54 height 7
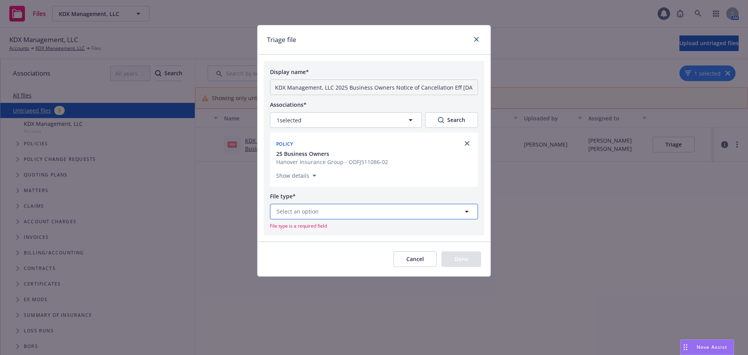
click at [320, 215] on button "Select an option" at bounding box center [374, 212] width 208 height 16
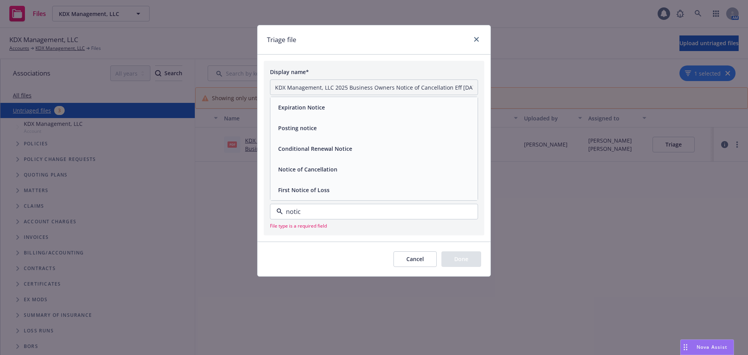
type input "notice"
click at [321, 168] on span "Notice of Cancellation" at bounding box center [307, 169] width 59 height 8
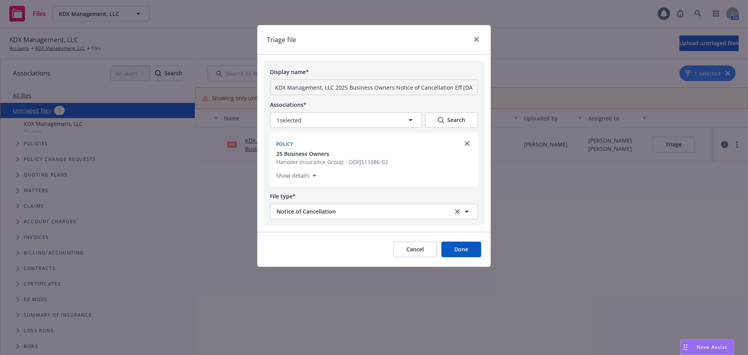
click at [452, 245] on button "Done" at bounding box center [461, 250] width 40 height 16
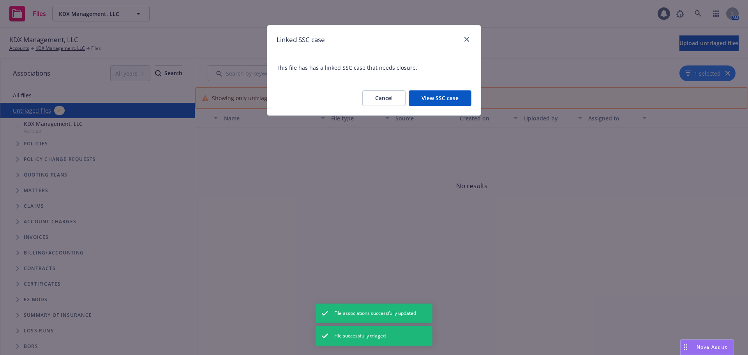
click at [438, 100] on button "View SSC case" at bounding box center [440, 98] width 63 height 16
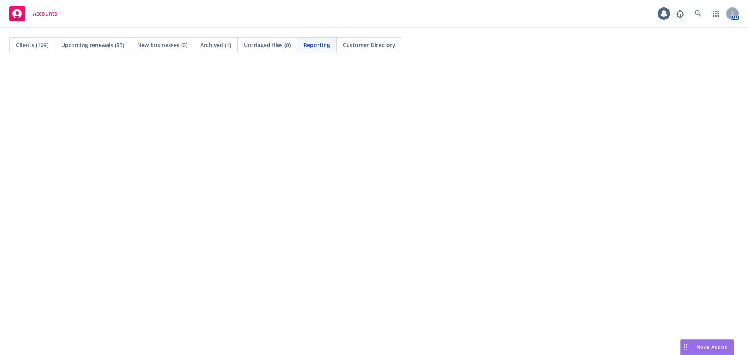
click at [46, 47] on span "Clients (109)" at bounding box center [32, 45] width 32 height 8
